Goal: Information Seeking & Learning: Find specific fact

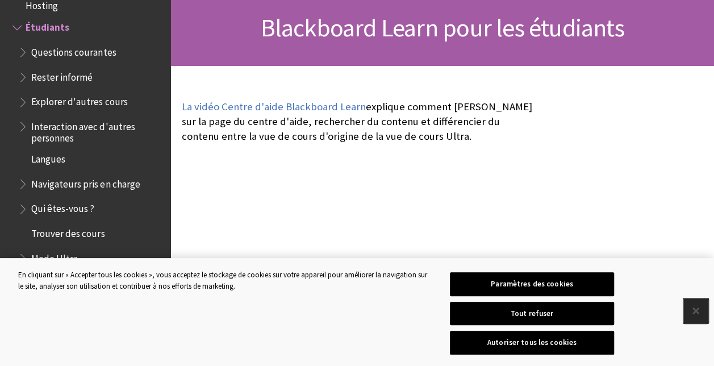
click at [696, 309] on button "Fermer" at bounding box center [696, 310] width 25 height 25
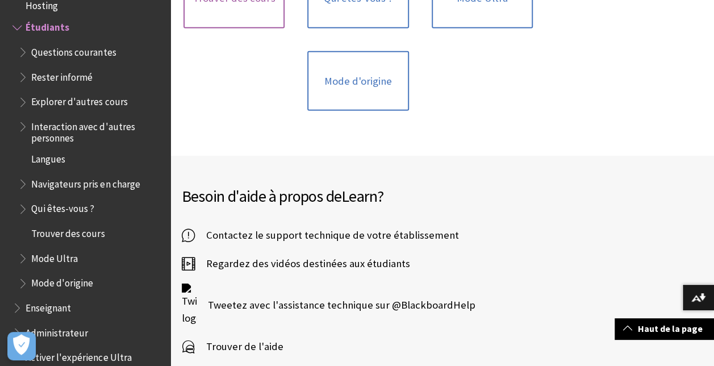
scroll to position [1364, 0]
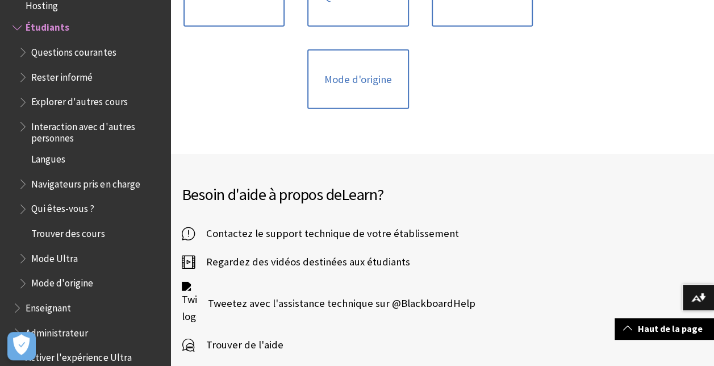
click at [77, 233] on span "Trouver des cours" at bounding box center [67, 230] width 73 height 15
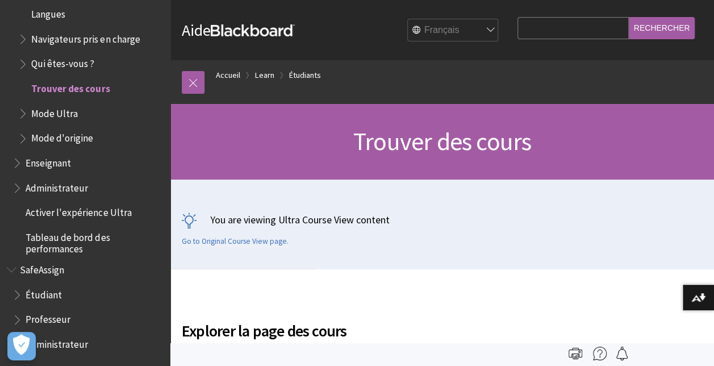
click at [554, 34] on input "Search Query" at bounding box center [573, 28] width 111 height 22
type input "CALCUL BON DU TRÉSOR"
click at [629, 17] on input "Rechercher" at bounding box center [662, 28] width 66 height 22
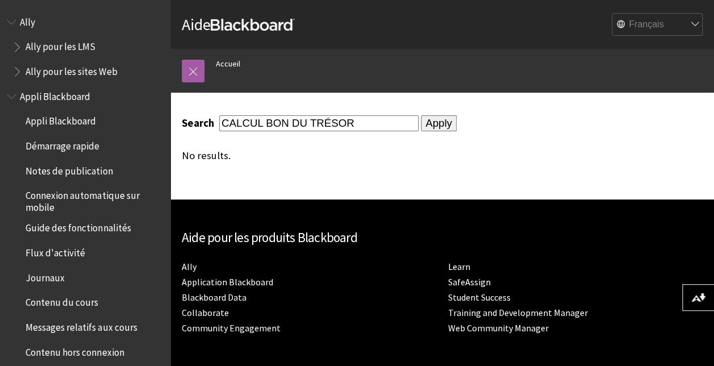
drag, startPoint x: 264, startPoint y: 119, endPoint x: 180, endPoint y: 119, distance: 84.1
click at [180, 119] on div "Search CALCUL BON DU TRÉSOR Apply No results." at bounding box center [359, 139] width 376 height 92
type input "BON DU TRÉSOR"
click at [421, 115] on input "Apply" at bounding box center [439, 123] width 36 height 16
drag, startPoint x: 334, startPoint y: 126, endPoint x: 201, endPoint y: 111, distance: 133.8
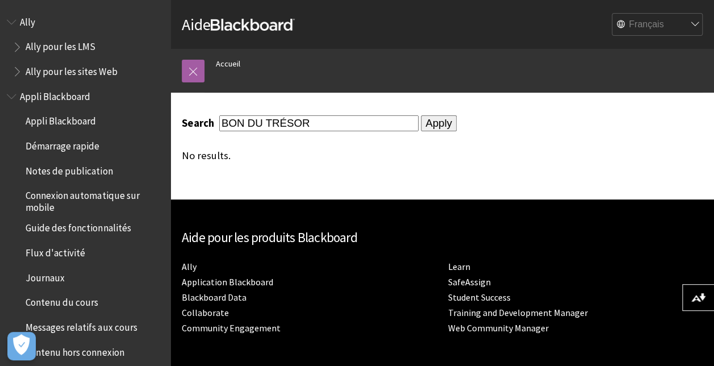
click at [202, 111] on div "Search BON DU TRÉSOR Apply No results." at bounding box center [359, 139] width 376 height 92
type input "CALCUL"
click at [421, 115] on input "Apply" at bounding box center [439, 123] width 36 height 16
